Goal: Information Seeking & Learning: Learn about a topic

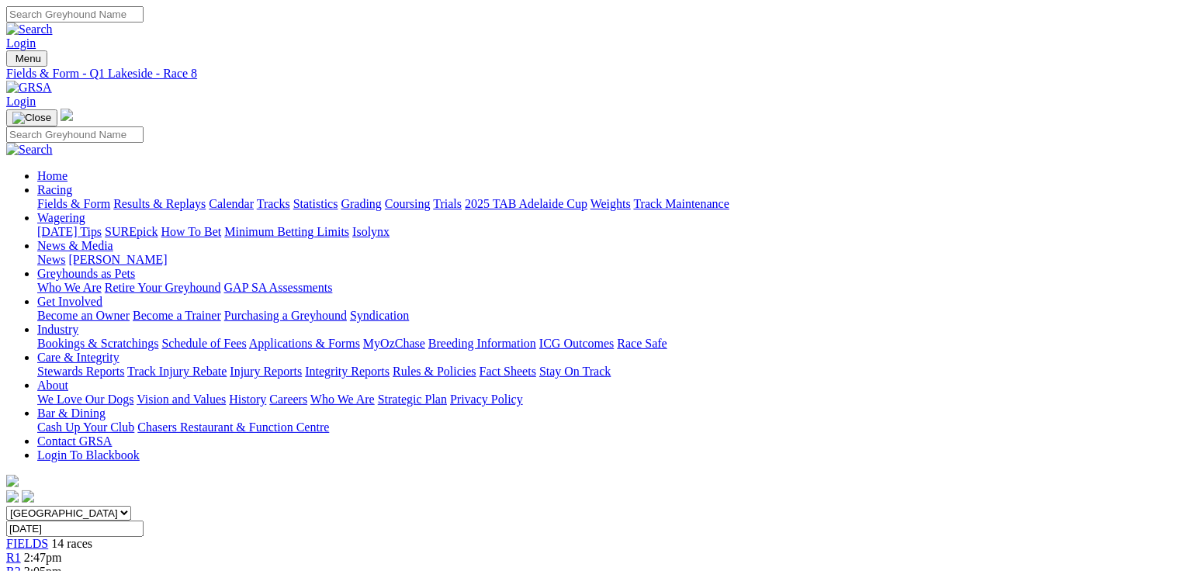
click at [71, 197] on link "Fields & Form" at bounding box center [73, 203] width 73 height 13
click at [131, 506] on select "South Australia New South Wales Northern Territory Queensland Tasmania Victoria…" at bounding box center [68, 513] width 125 height 15
select select "QLD"
click at [105, 506] on select "South Australia New South Wales Northern Territory Queensland Tasmania Victoria…" at bounding box center [68, 513] width 125 height 15
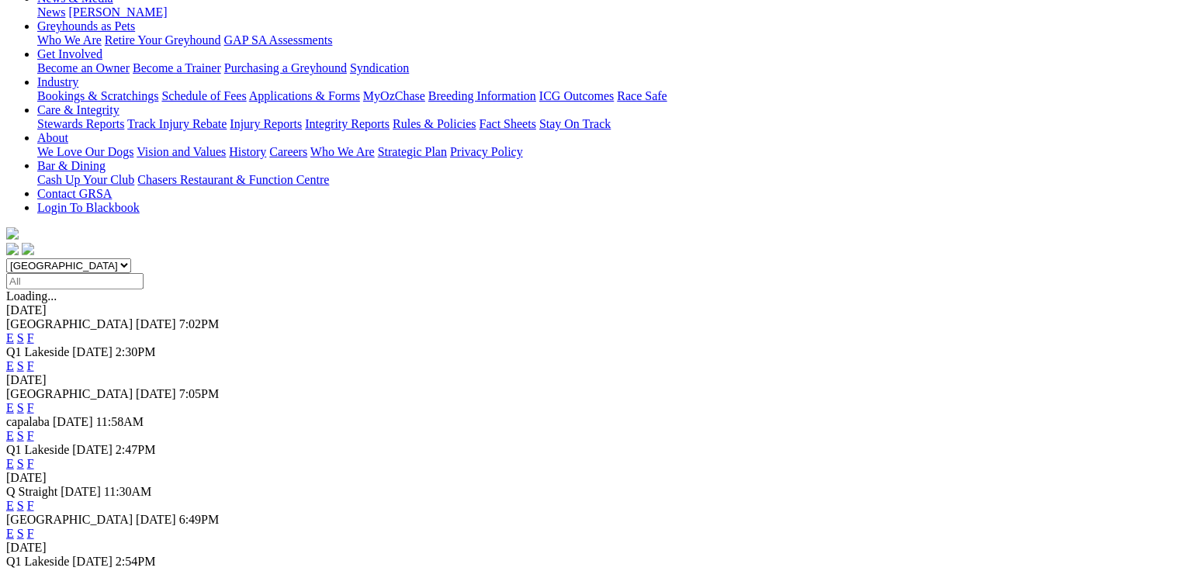
scroll to position [248, 0]
drag, startPoint x: 679, startPoint y: 105, endPoint x: 670, endPoint y: 115, distance: 13.7
click at [670, 359] on div "E S F" at bounding box center [590, 366] width 1169 height 14
click at [14, 359] on link "E" at bounding box center [10, 365] width 8 height 13
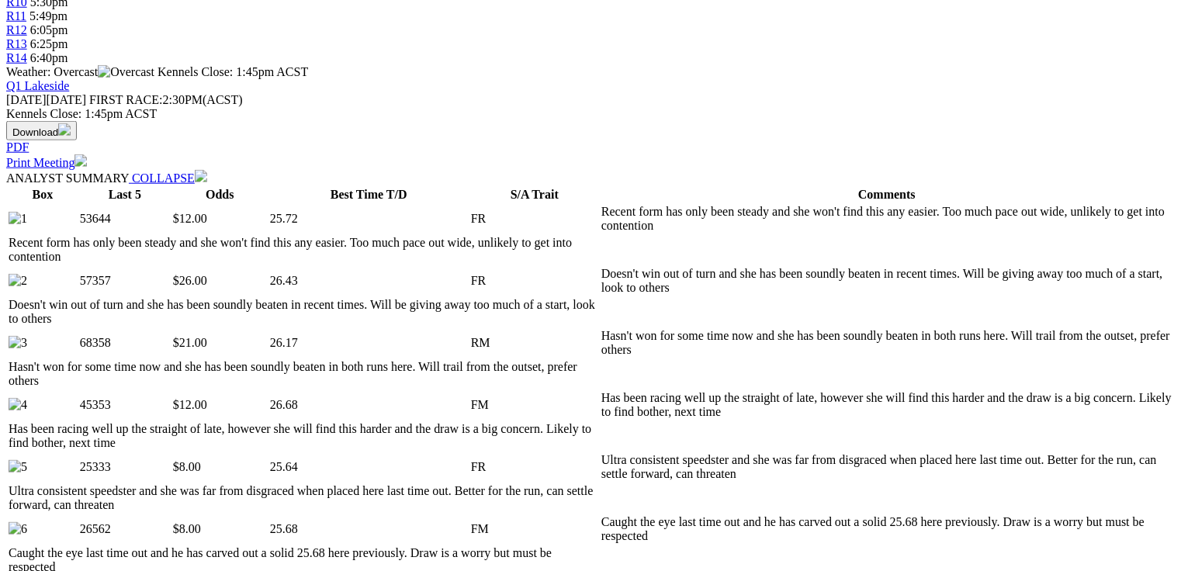
scroll to position [807, 0]
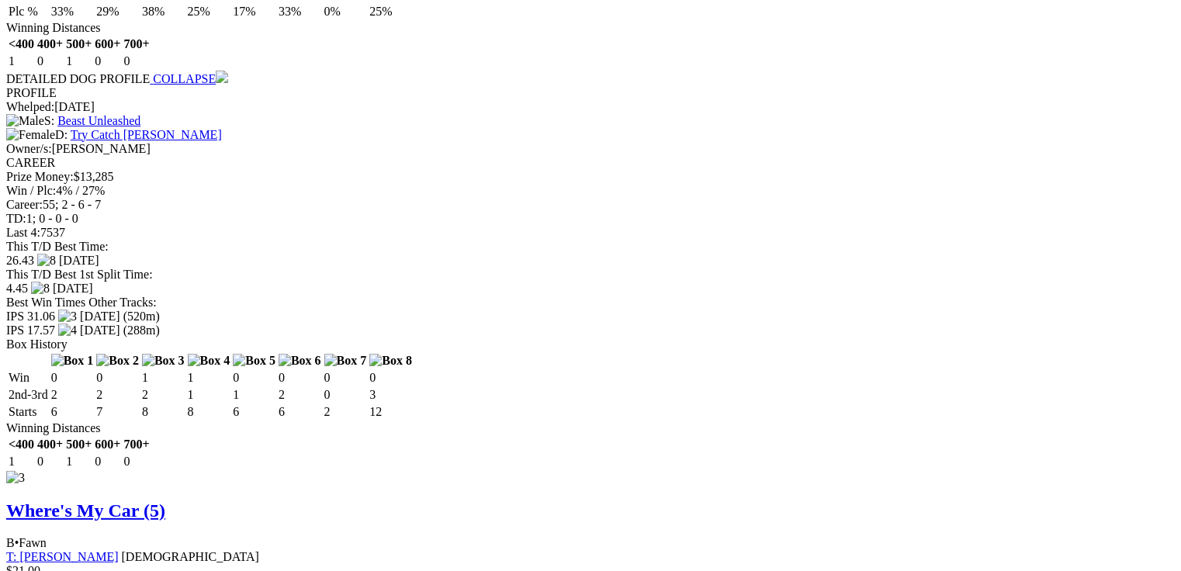
scroll to position [3476, 0]
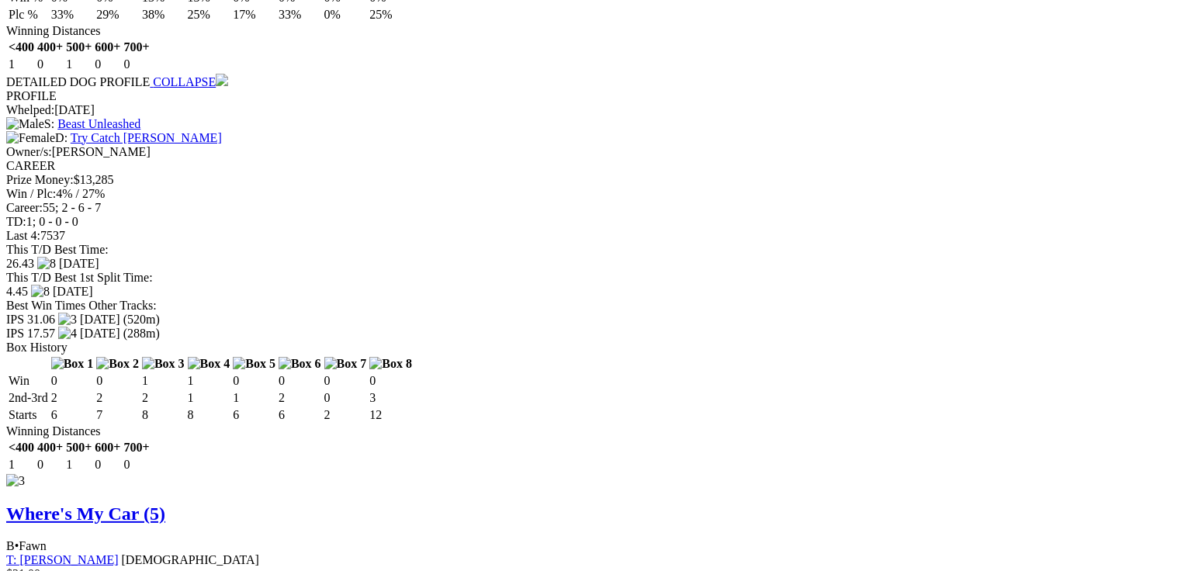
drag, startPoint x: 123, startPoint y: 135, endPoint x: 599, endPoint y: 166, distance: 476.7
drag, startPoint x: 56, startPoint y: 127, endPoint x: 1158, endPoint y: 407, distance: 1136.8
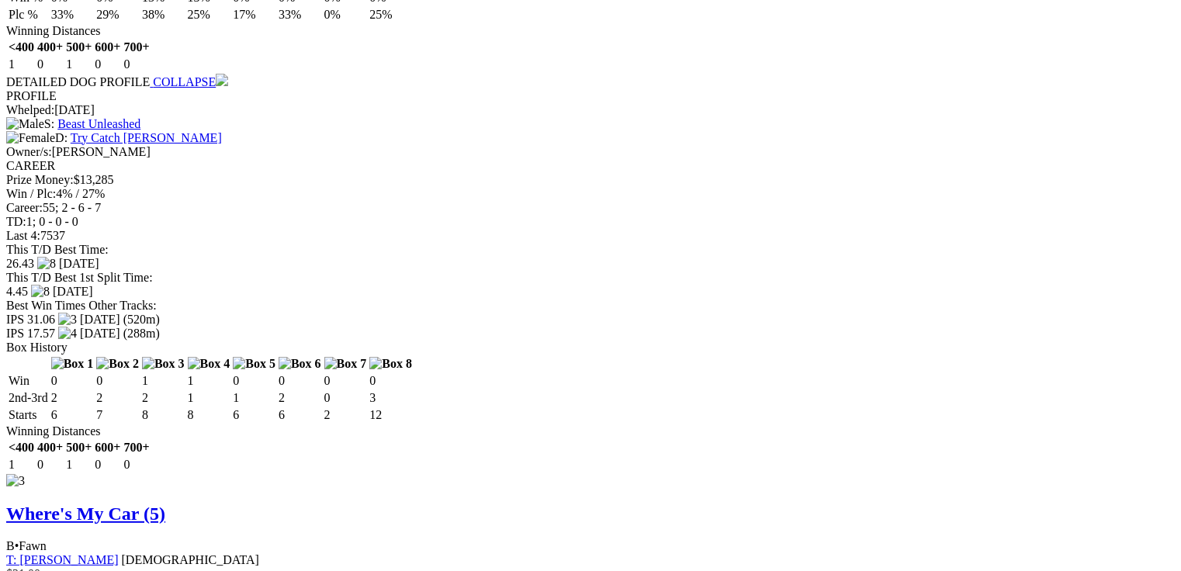
drag, startPoint x: 76, startPoint y: 133, endPoint x: 1168, endPoint y: 391, distance: 1122.0
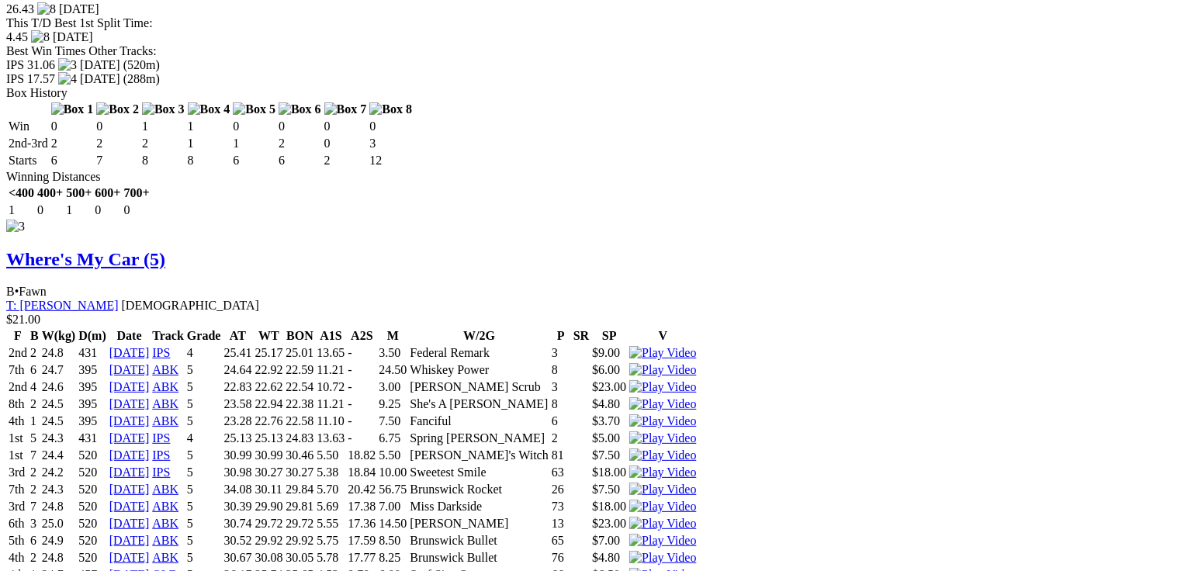
scroll to position [0, 0]
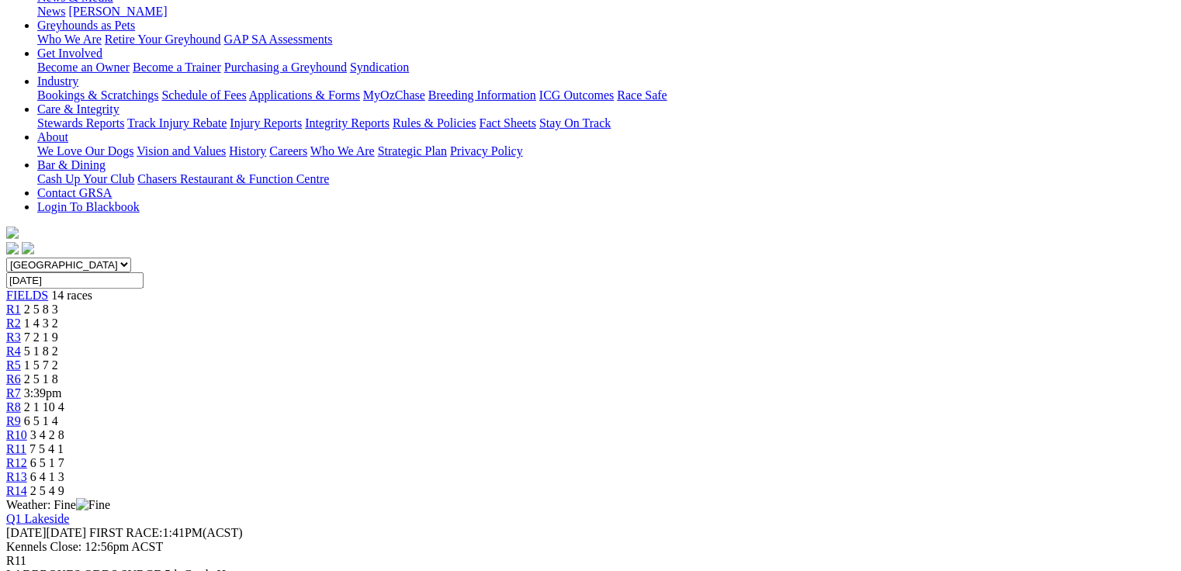
scroll to position [372, 0]
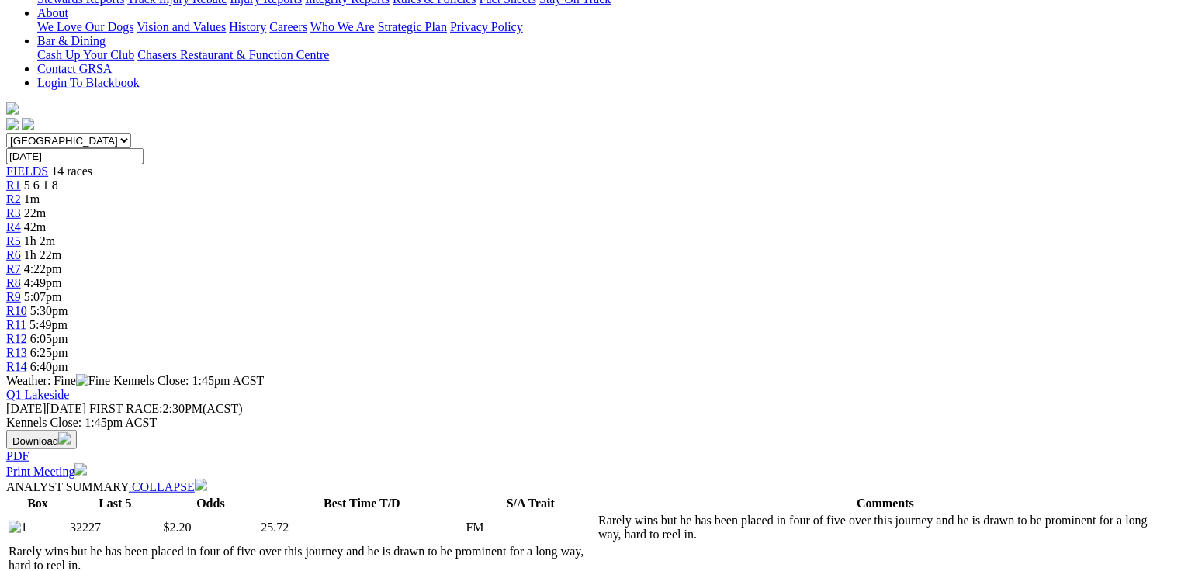
scroll to position [372, 0]
drag, startPoint x: 416, startPoint y: 366, endPoint x: 834, endPoint y: 358, distance: 418.3
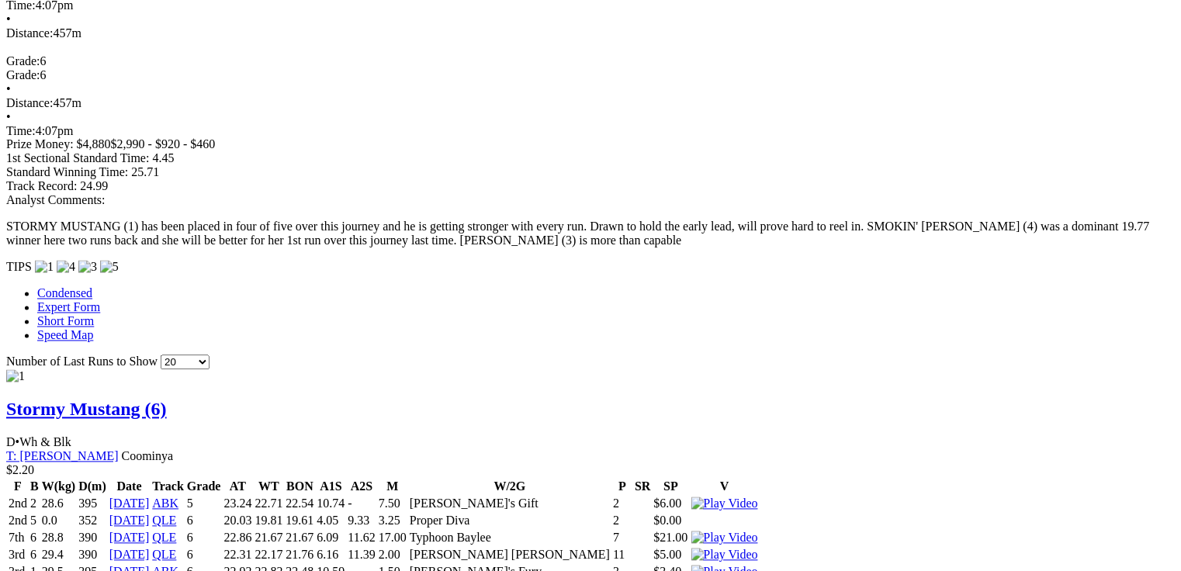
scroll to position [1490, 0]
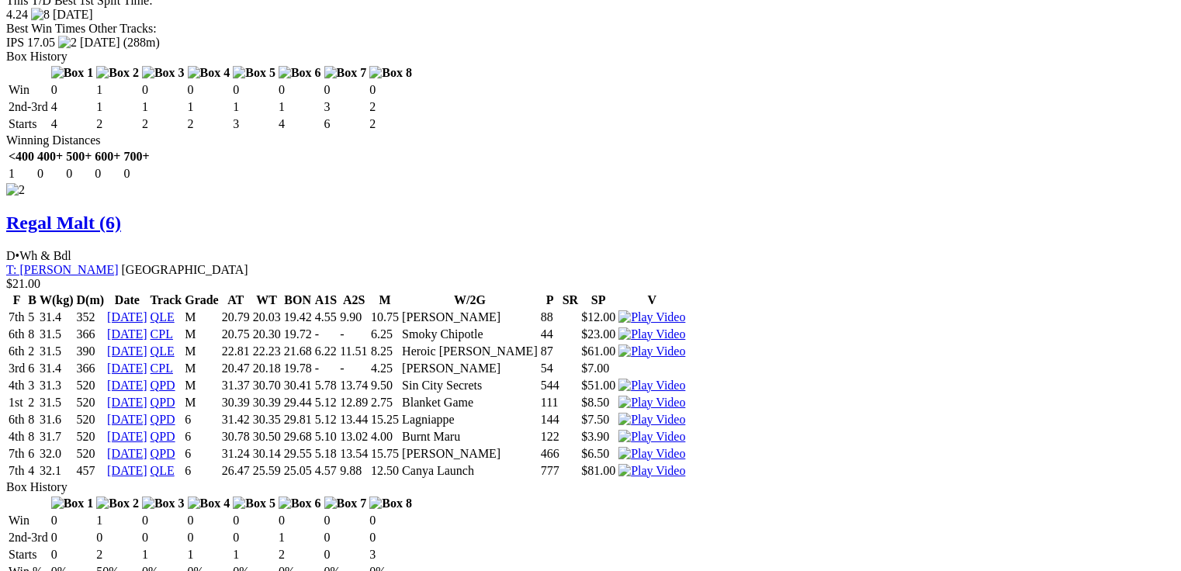
scroll to position [2545, 0]
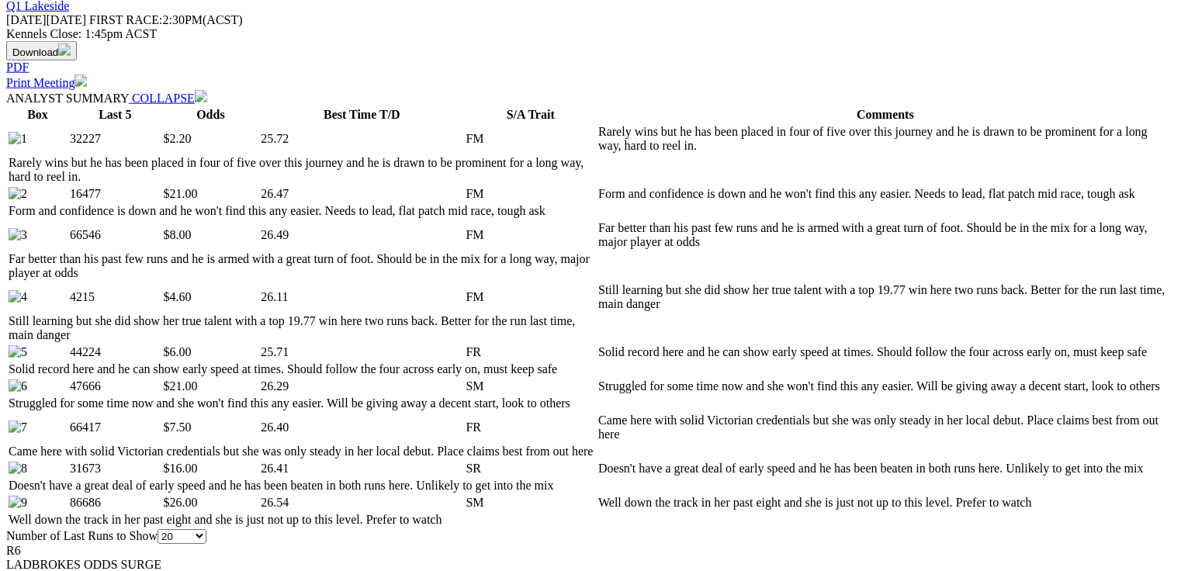
scroll to position [832, 0]
